Goal: Find specific page/section: Find specific page/section

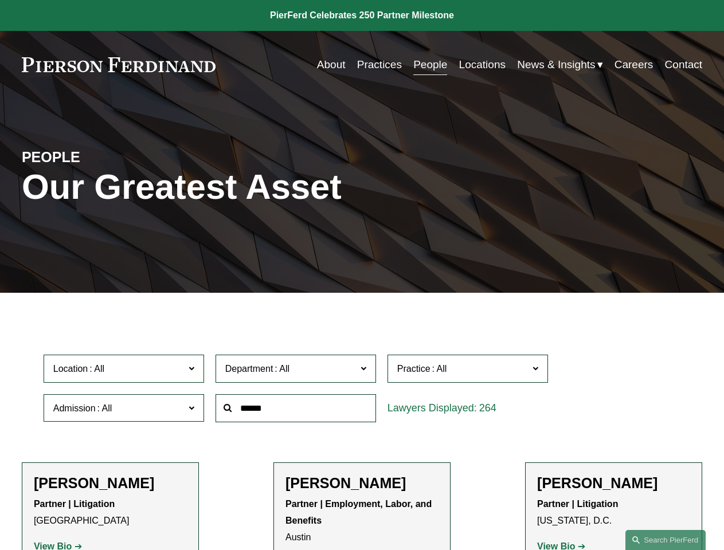
click at [362, 428] on div at bounding box center [296, 409] width 172 height 40
click at [362, 389] on div "Department All Corporate Employment, Labor, and Benefits Intellectual Property …" at bounding box center [296, 369] width 172 height 40
click at [124, 371] on span "Location" at bounding box center [118, 368] width 131 height 15
click at [296, 371] on span "Department" at bounding box center [290, 368] width 131 height 15
click at [468, 371] on span "Practice" at bounding box center [462, 368] width 131 height 15
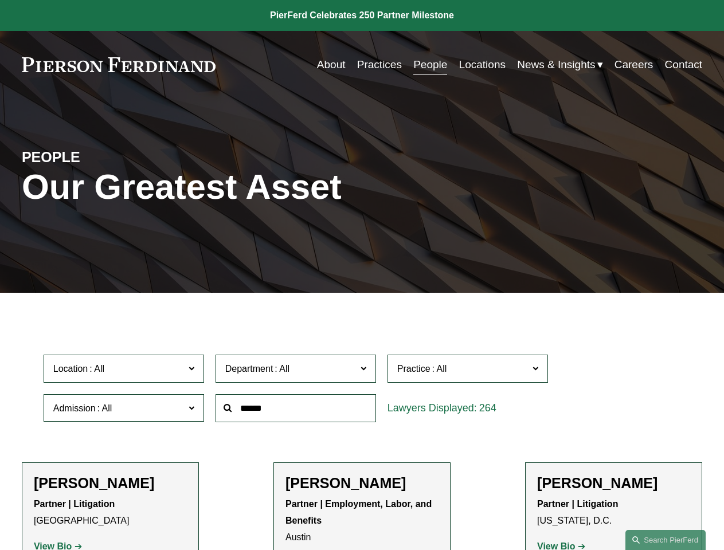
click at [0, 0] on link "All" at bounding box center [0, 0] width 0 height 0
click at [296, 411] on input "text" at bounding box center [296, 408] width 161 height 28
click at [666, 540] on link "Search this site" at bounding box center [665, 540] width 80 height 20
